Goal: Transaction & Acquisition: Obtain resource

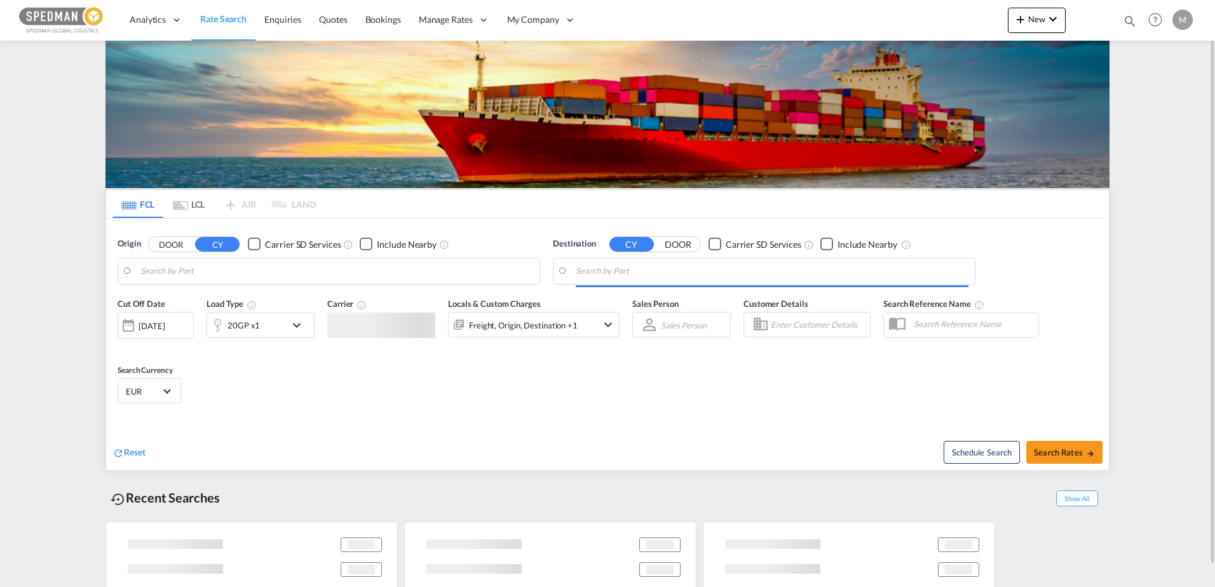
type input "[GEOGRAPHIC_DATA], [GEOGRAPHIC_DATA]"
type input "Hamad, QAHMD"
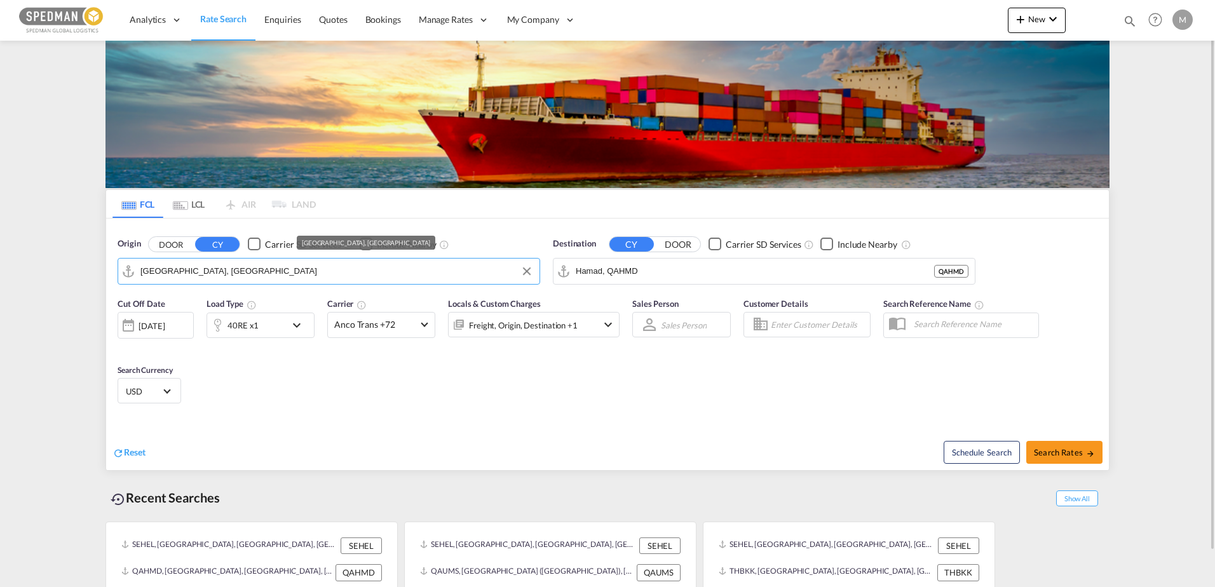
click at [239, 273] on input "[GEOGRAPHIC_DATA], [GEOGRAPHIC_DATA]" at bounding box center [336, 271] width 393 height 19
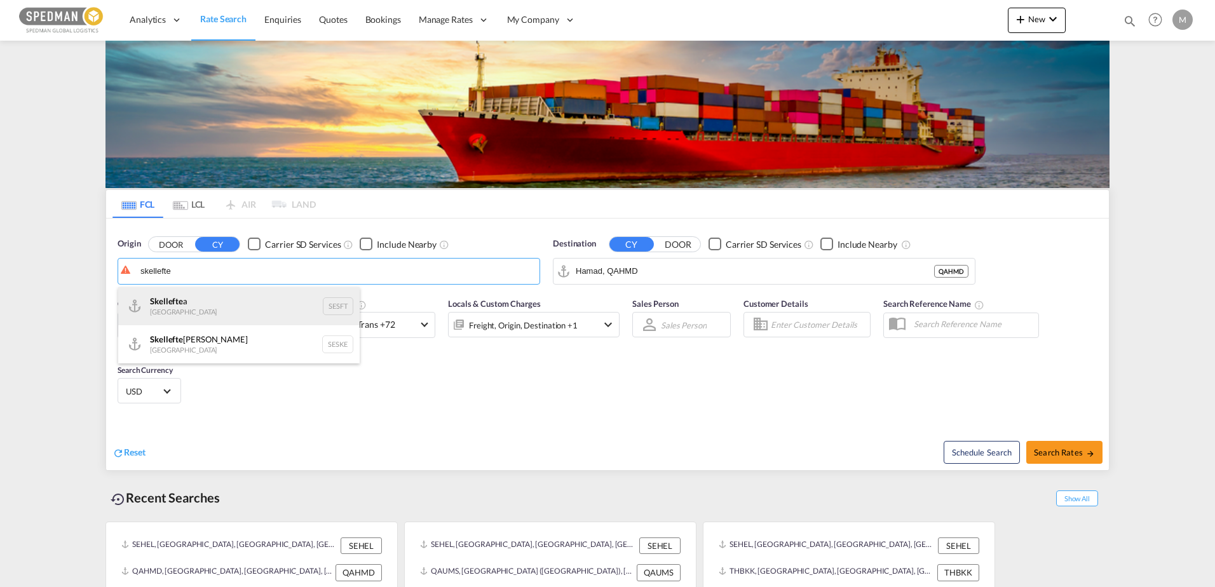
click at [168, 302] on div "Skellefte a Sweden SESFT" at bounding box center [239, 306] width 242 height 38
type input "Skelleftea, SESFT"
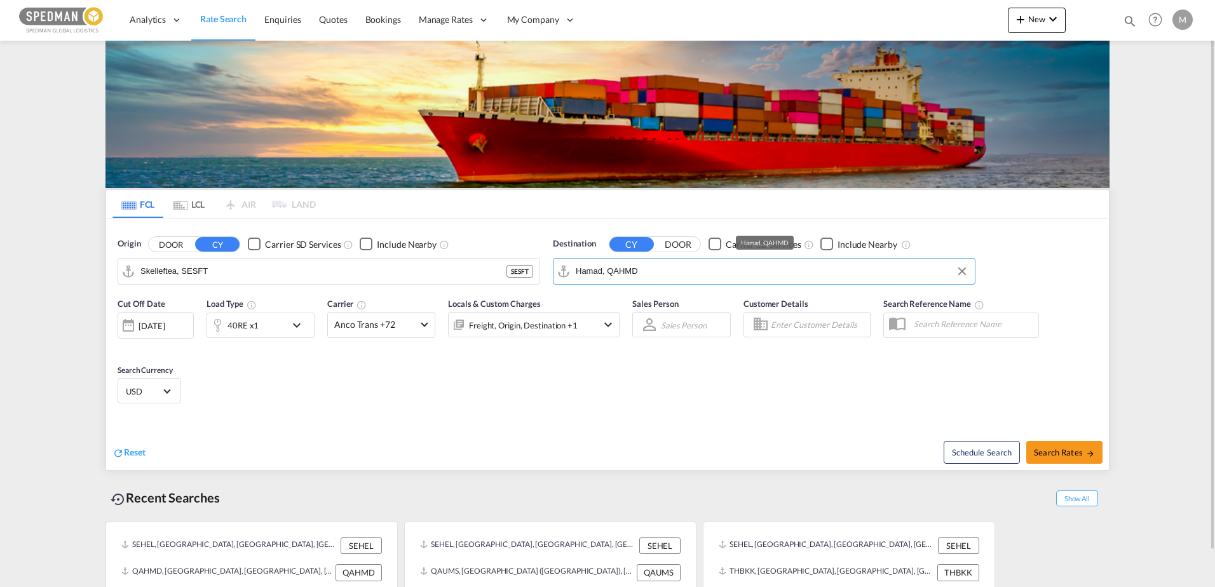
click at [646, 266] on input "Hamad, QAHMD" at bounding box center [772, 271] width 393 height 19
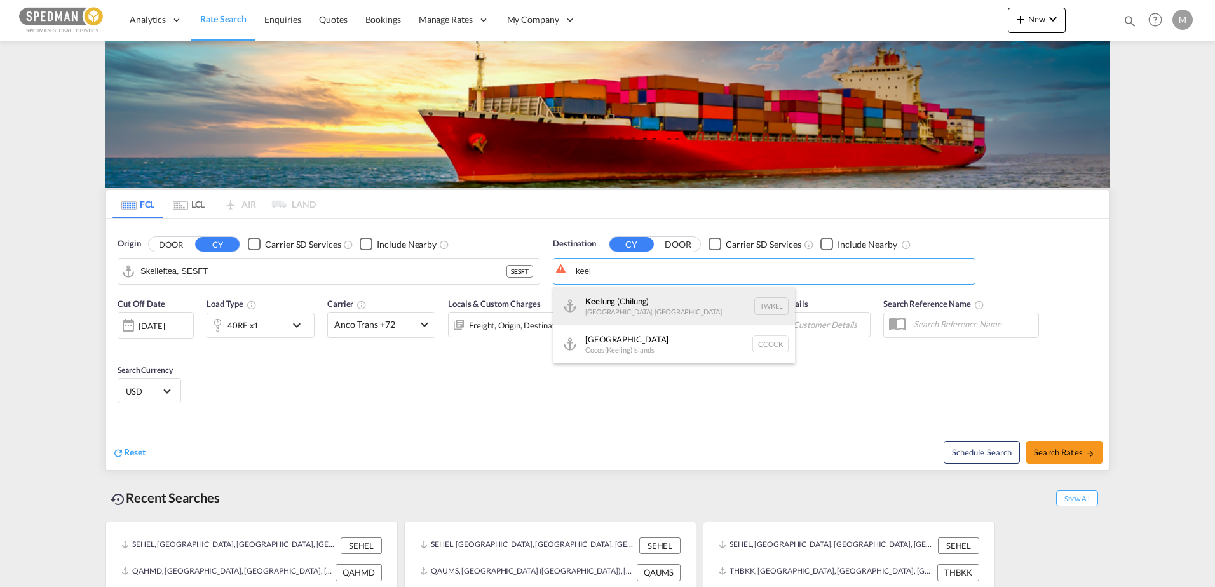
click at [640, 294] on div "[PERSON_NAME] ([GEOGRAPHIC_DATA]) [GEOGRAPHIC_DATA], [GEOGRAPHIC_DATA] TWKEL" at bounding box center [675, 306] width 242 height 38
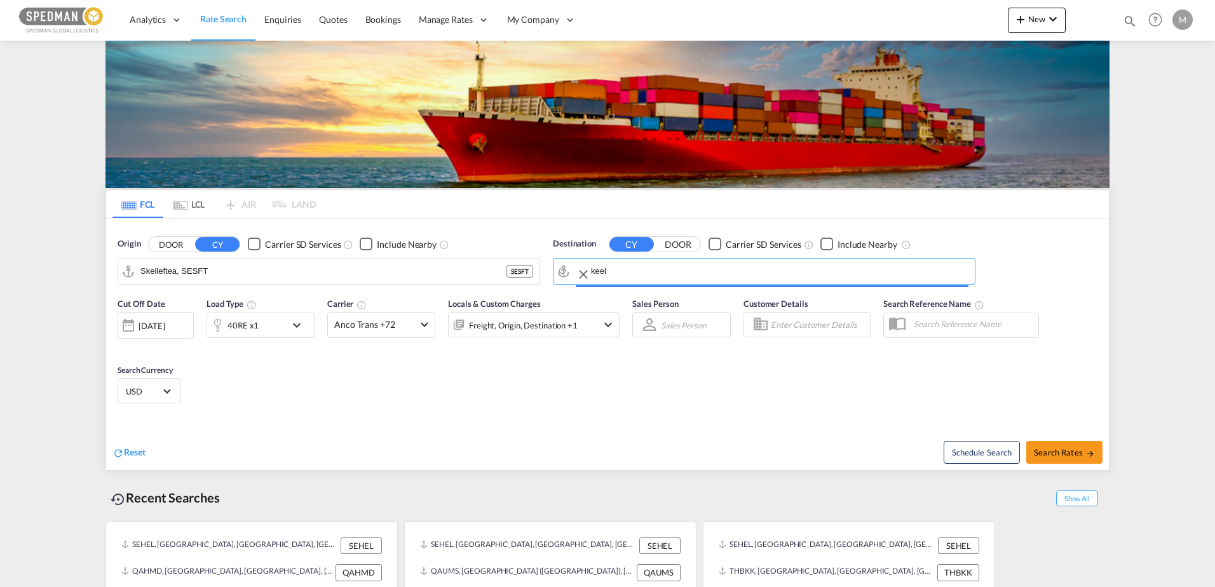
type input "Keelung (Chilung), TWKEL"
click at [298, 326] on md-icon "icon-chevron-down" at bounding box center [300, 325] width 22 height 15
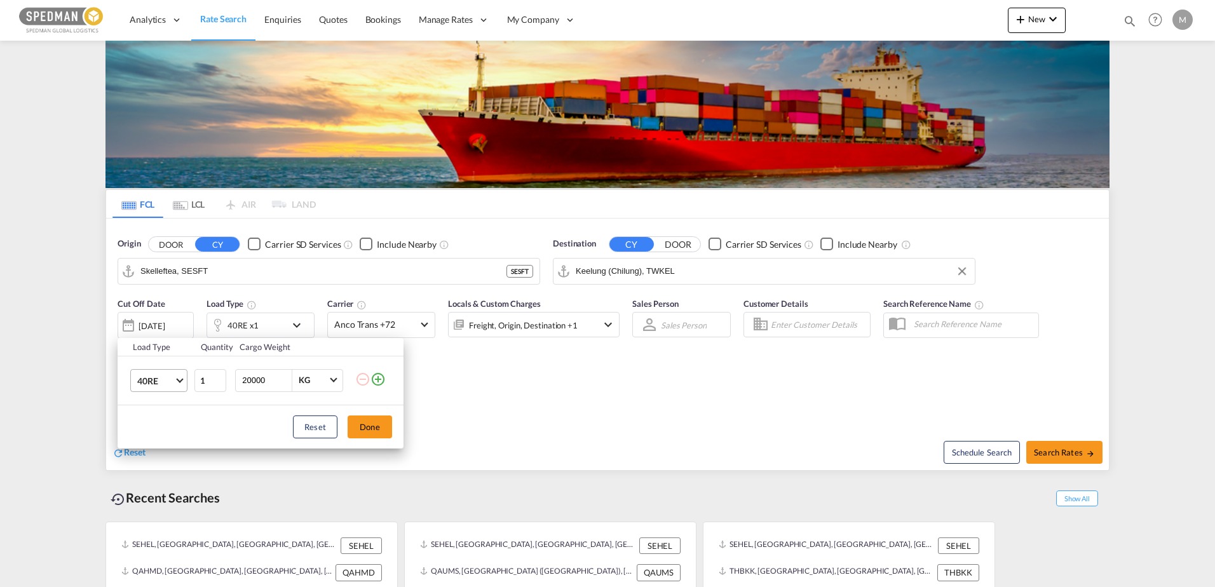
click at [182, 377] on md-select-value "40RE" at bounding box center [161, 381] width 51 height 22
click at [149, 410] on div "40HR" at bounding box center [148, 411] width 23 height 13
click at [368, 423] on button "Done" at bounding box center [370, 427] width 44 height 23
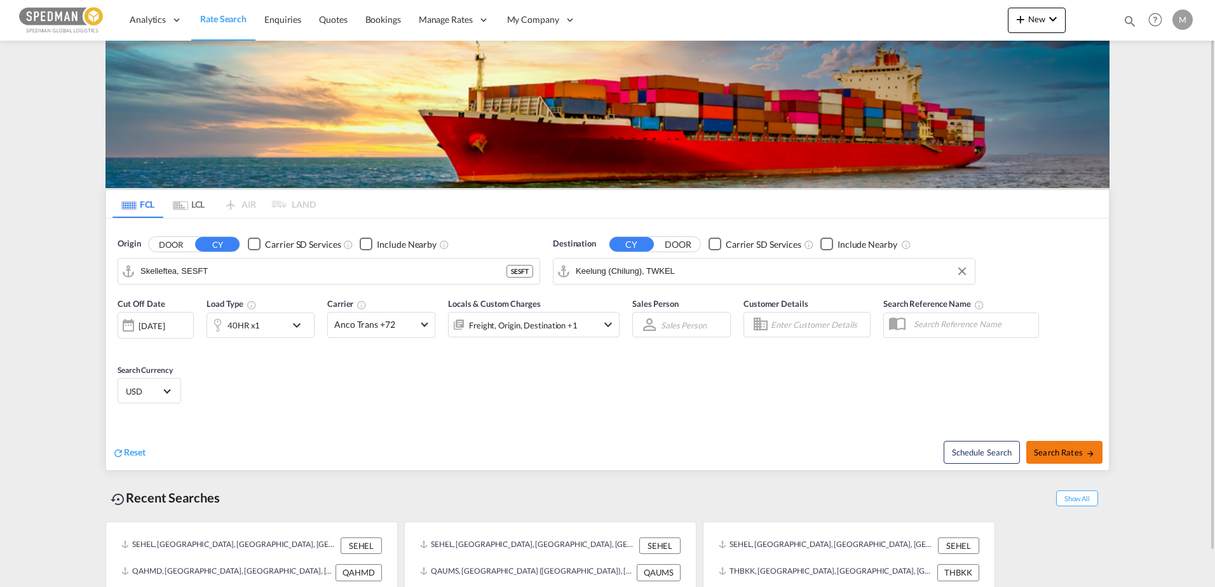
click at [1050, 451] on span "Search Rates" at bounding box center [1064, 452] width 61 height 10
type input "SESFT to TWKEL / [DATE]"
